Goal: Task Accomplishment & Management: Use online tool/utility

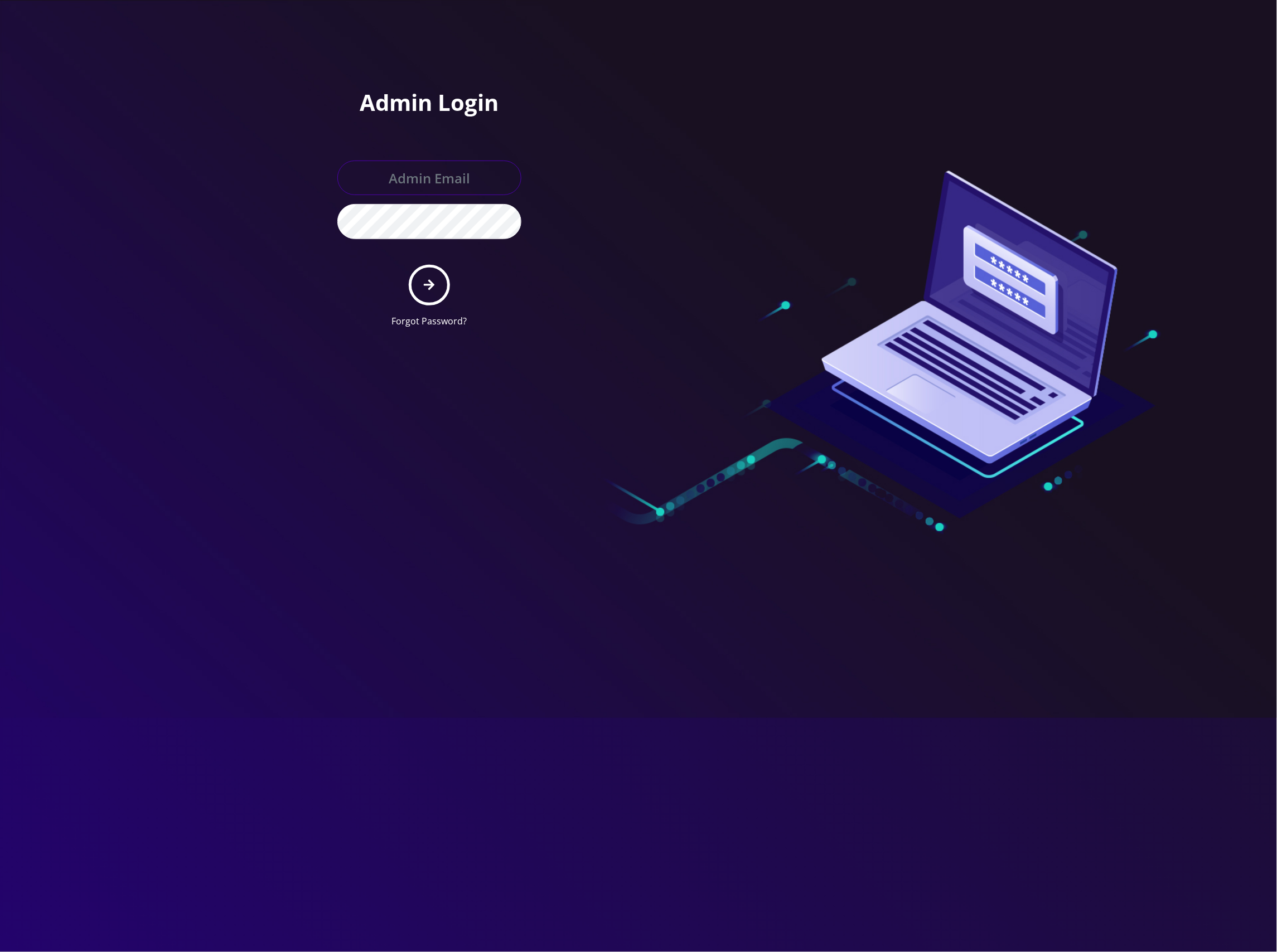
type input "[EMAIL_ADDRESS][DOMAIN_NAME]"
click at [438, 291] on button "submit" at bounding box center [428, 285] width 40 height 40
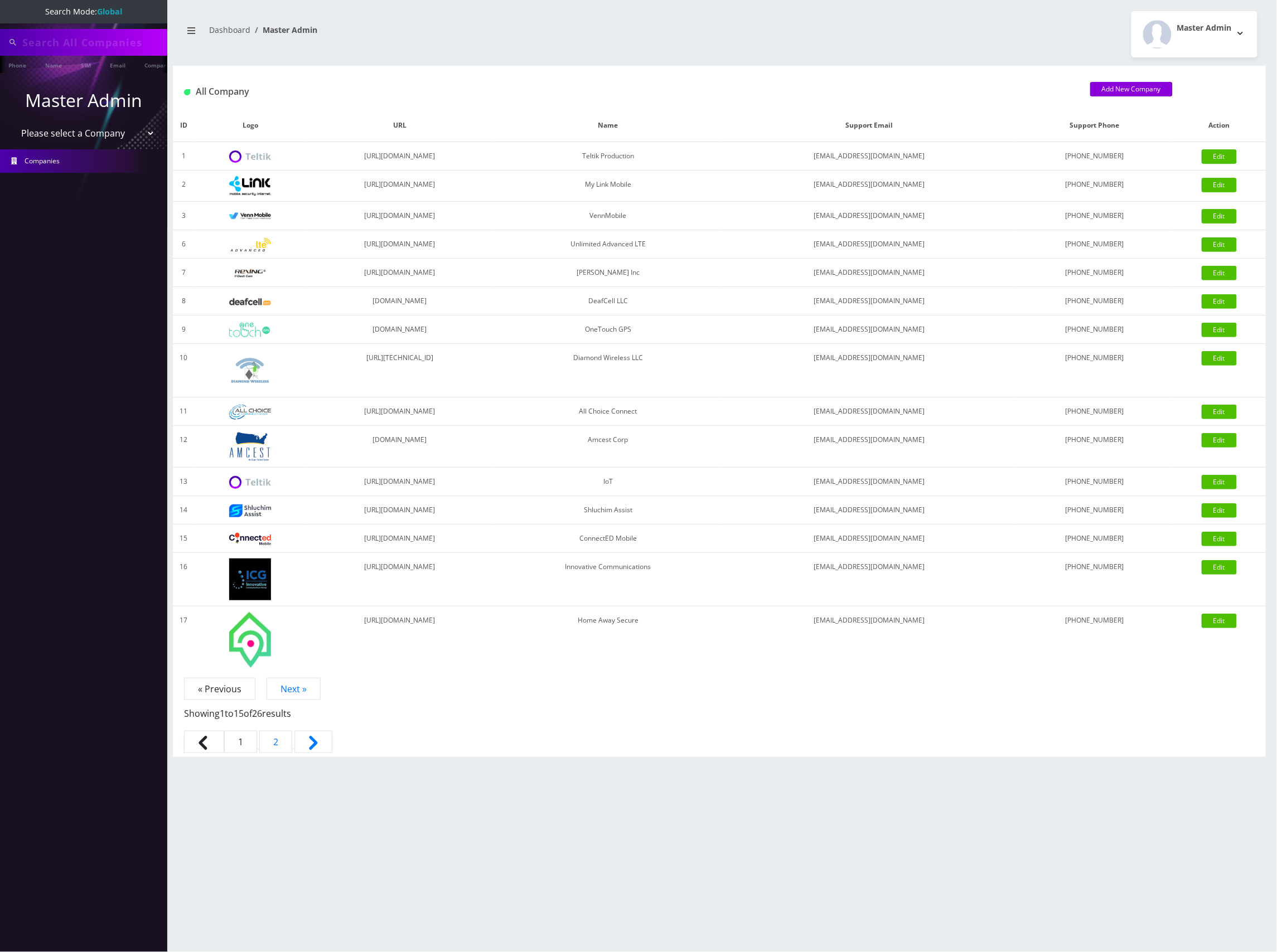
type input "Marc Loutzenhiser"
click at [174, 149] on td "1" at bounding box center [184, 156] width 22 height 28
click at [137, 135] on select "Please select a Company Teltik Production My Link Mobile VennMobile Unlimited A…" at bounding box center [83, 134] width 142 height 21
select select "13"
click at [13, 124] on select "Please select a Company Teltik Production My Link Mobile VennMobile Unlimited A…" at bounding box center [83, 134] width 142 height 21
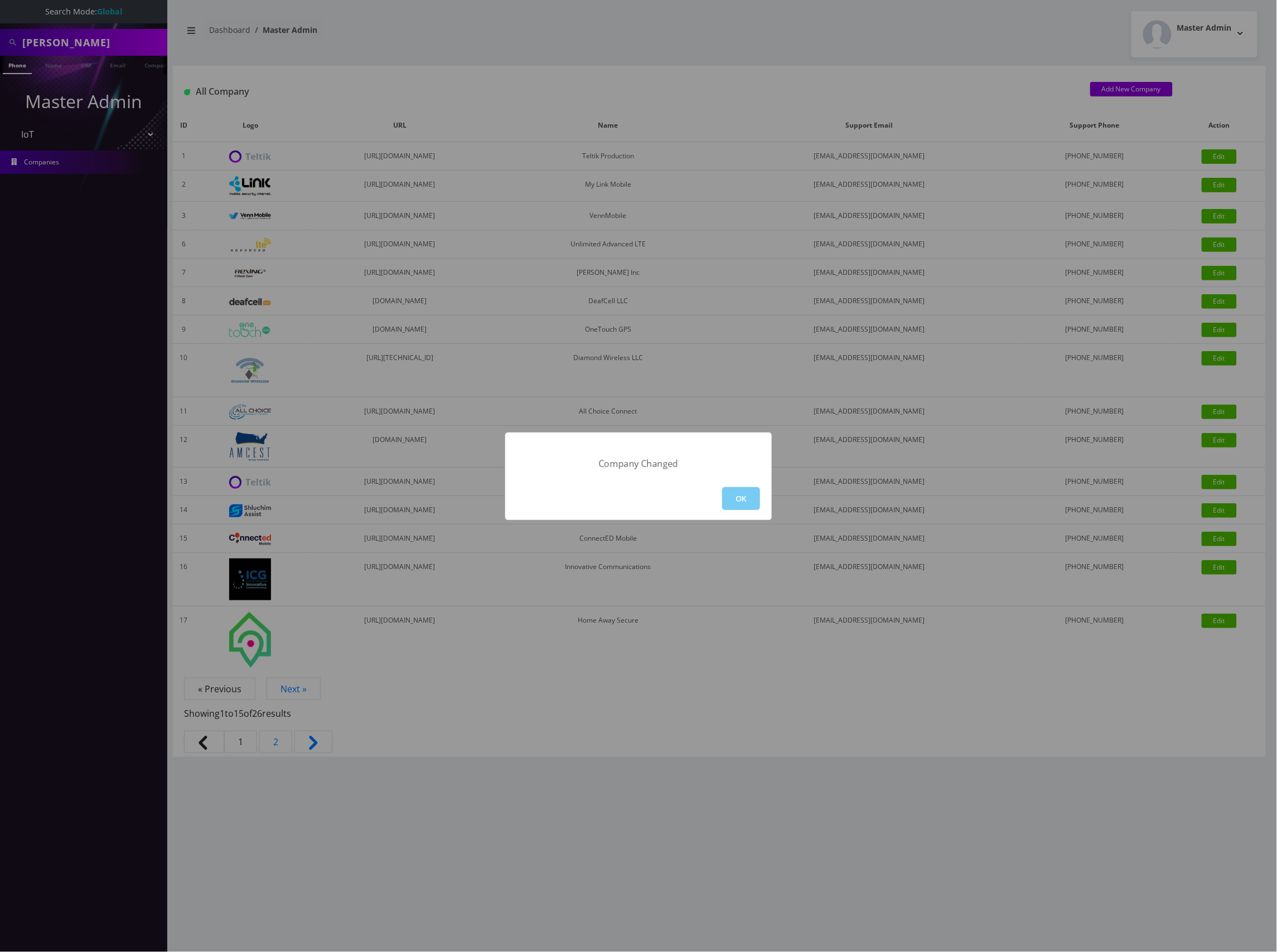
click at [741, 497] on button "OK" at bounding box center [741, 498] width 38 height 23
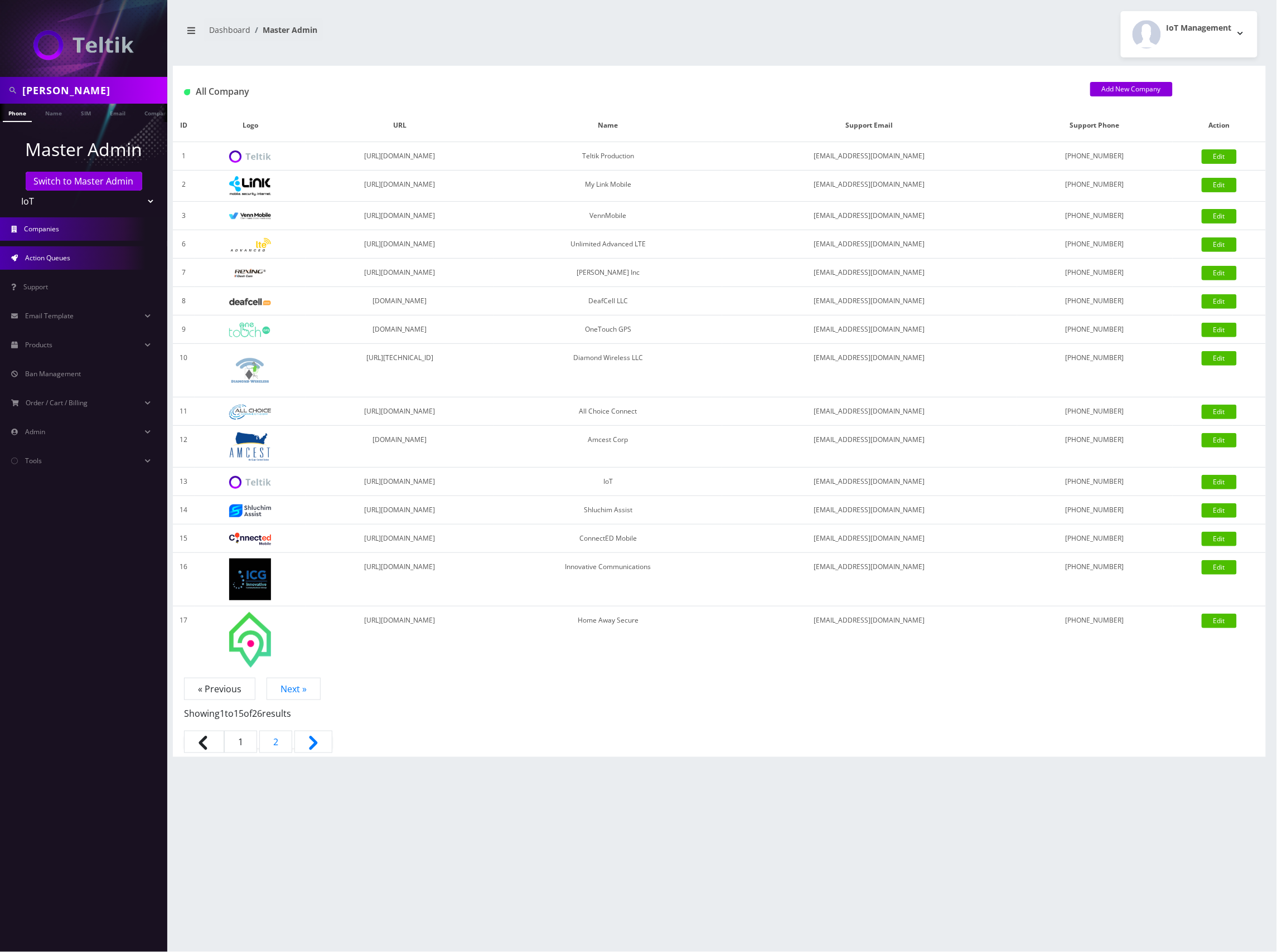
click at [101, 254] on link "Action Queues" at bounding box center [83, 258] width 168 height 24
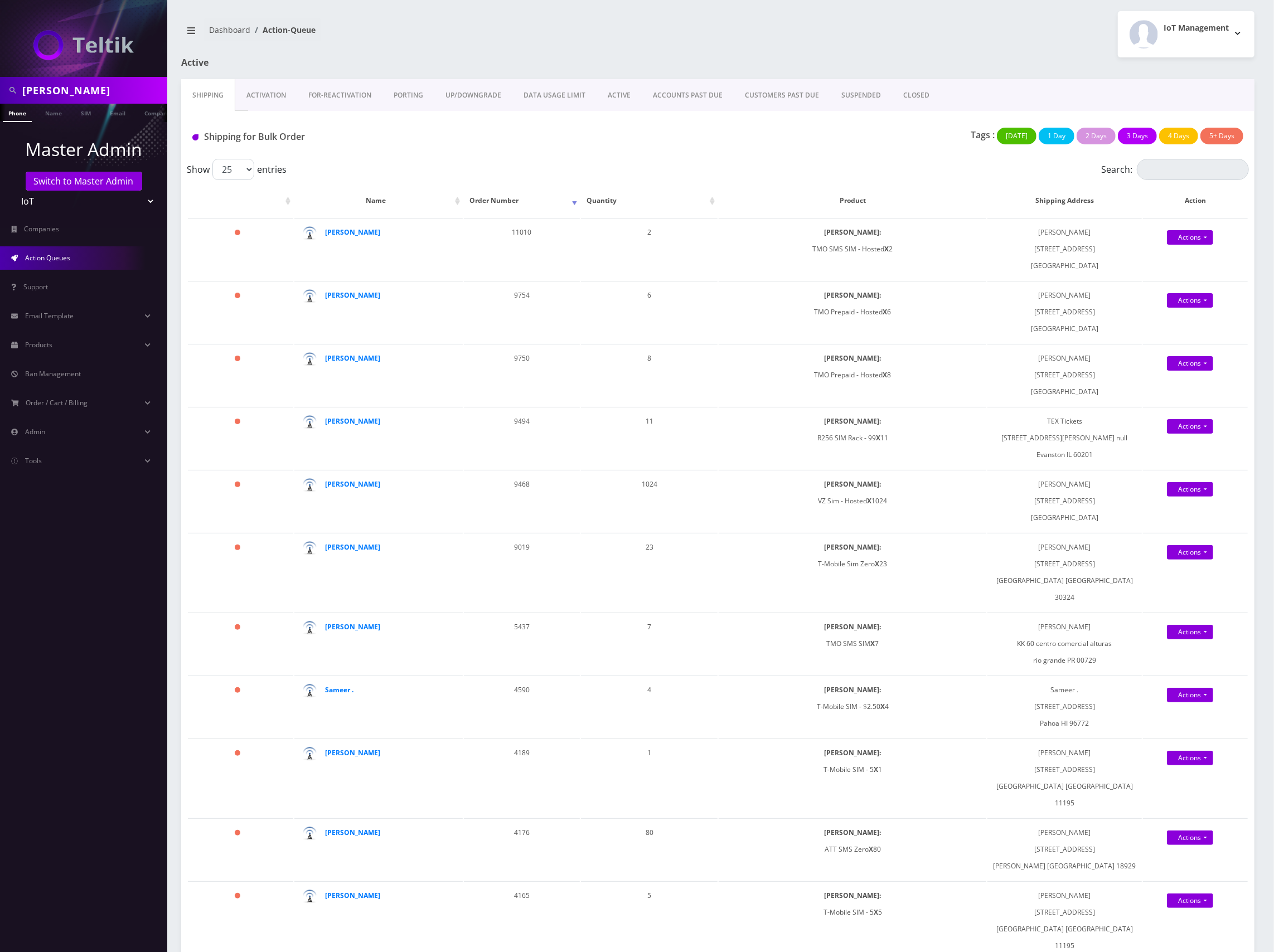
click at [273, 94] on link "Activation" at bounding box center [266, 94] width 62 height 32
